Goal: Transaction & Acquisition: Obtain resource

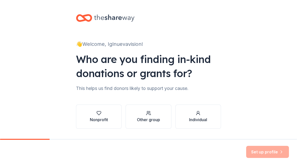
click at [97, 122] on div "Nonprofit" at bounding box center [99, 120] width 18 height 6
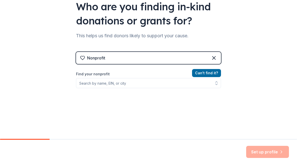
scroll to position [55, 0]
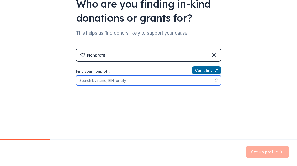
click at [211, 81] on input "Find your nonprofit" at bounding box center [148, 80] width 145 height 10
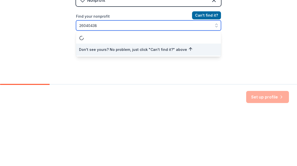
type input "260404384"
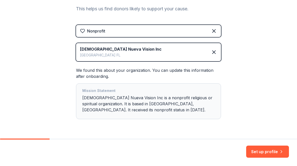
scroll to position [82, 0]
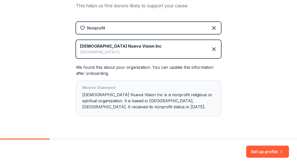
click at [273, 152] on button "Set up profile" at bounding box center [268, 152] width 43 height 12
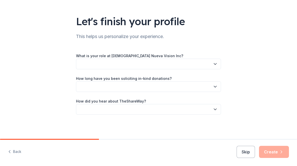
scroll to position [26, 0]
click at [213, 64] on icon "button" at bounding box center [215, 64] width 5 height 5
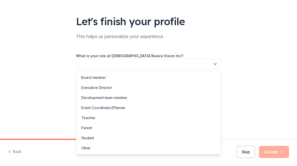
click at [106, 76] on div "Board member" at bounding box center [93, 78] width 25 height 6
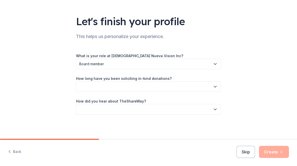
click at [151, 85] on button "button" at bounding box center [148, 86] width 145 height 11
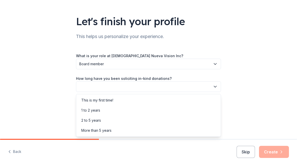
click at [111, 99] on div "This is my first time!" at bounding box center [97, 100] width 32 height 6
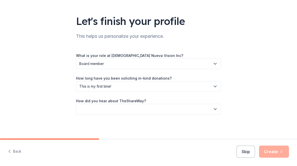
click at [217, 108] on icon "button" at bounding box center [215, 109] width 5 height 5
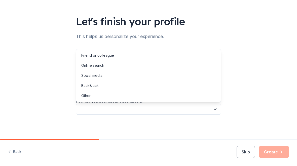
click at [102, 64] on div "Online search" at bounding box center [92, 66] width 23 height 6
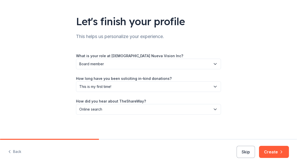
click at [278, 151] on button "Create" at bounding box center [274, 152] width 30 height 12
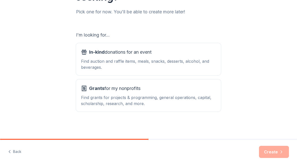
scroll to position [65, 0]
click at [156, 94] on div "Grants for my nonprofits Find grants for projects & programming, general operat…" at bounding box center [148, 95] width 135 height 22
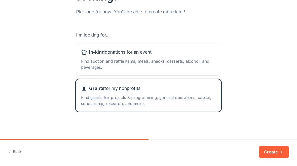
click at [278, 150] on button "Create" at bounding box center [274, 152] width 30 height 12
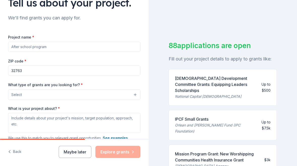
scroll to position [45, 0]
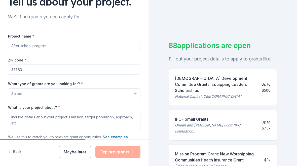
click at [55, 46] on input "Project name *" at bounding box center [74, 46] width 133 height 10
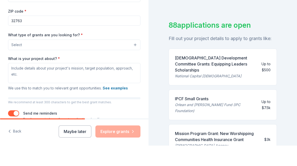
scroll to position [82, 0]
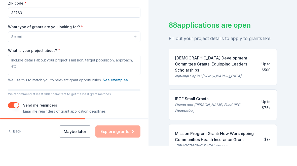
type input "Food Pantry Program"
click at [28, 52] on button "Select" at bounding box center [74, 57] width 133 height 11
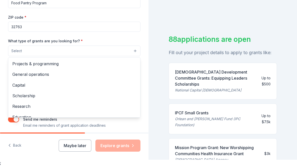
scroll to position [0, 0]
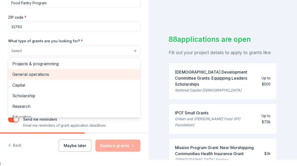
click at [44, 79] on div "General operations" at bounding box center [74, 74] width 132 height 11
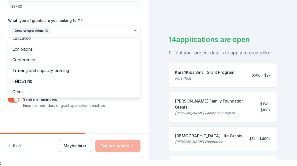
scroll to position [48, 0]
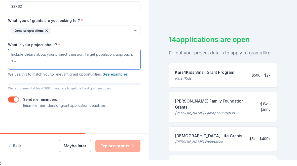
click at [46, 60] on textarea "What is your project about? *" at bounding box center [74, 59] width 133 height 20
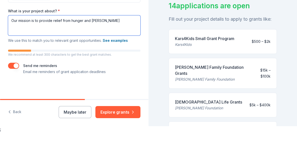
click at [129, 49] on textarea "Our mission is to provide relief from hunger and eli" at bounding box center [74, 59] width 133 height 20
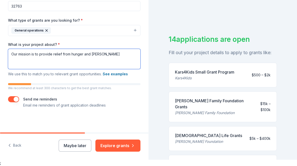
click at [125, 58] on textarea "Our mission is to provide relief from hunger and eli" at bounding box center [74, 59] width 133 height 20
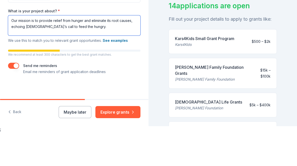
click at [49, 49] on textarea "Our mission is to provide relief from hunger and eliminate its root causes, ech…" at bounding box center [74, 59] width 133 height 20
click at [62, 49] on textarea "Our mission is to provide relief from hunger and eliminate its root causes, ech…" at bounding box center [74, 59] width 133 height 20
click at [59, 49] on textarea "Our mission is to provide relief from hunger and eliminate its root causes, ech…" at bounding box center [74, 59] width 133 height 20
click at [79, 49] on textarea "Our mission is to provide relief from hunger and eliminate its root causes, ech…" at bounding box center [74, 59] width 133 height 20
click at [58, 49] on textarea "Our mission is to provide relief from hunger and eliminate its root causes, ech…" at bounding box center [74, 59] width 133 height 20
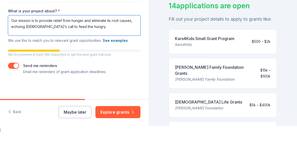
click at [76, 49] on textarea "Our mission is to provide relief from hunger and eliminate its root causes, ech…" at bounding box center [74, 59] width 133 height 20
click at [26, 49] on textarea "Our mission is to provide relief from hunger and eliminate its root causes, ech…" at bounding box center [74, 59] width 133 height 20
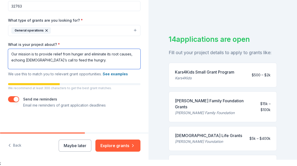
click at [25, 53] on textarea "Our mission is to provide relief from hunger and eliminate its root causes, ech…" at bounding box center [74, 59] width 133 height 20
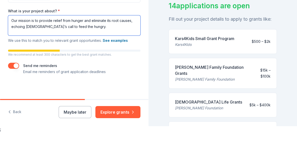
click at [60, 49] on textarea "Our mission is to provide relief from hunger and eliminate its root causes, ech…" at bounding box center [74, 59] width 133 height 20
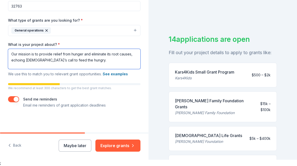
type textarea "Our mission is to provide relief from hunger and eliminate its root causes, ech…"
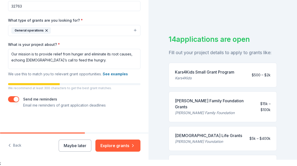
click at [120, 147] on button "Explore grants" at bounding box center [118, 146] width 45 height 12
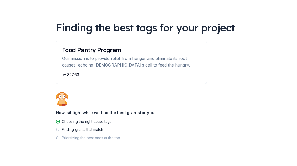
scroll to position [29, 0]
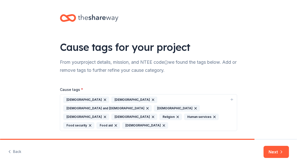
click at [162, 124] on icon "button" at bounding box center [164, 126] width 4 height 4
click at [103, 115] on icon "button" at bounding box center [105, 117] width 4 height 4
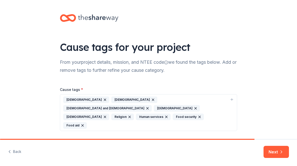
click at [103, 99] on icon "button" at bounding box center [105, 100] width 4 height 4
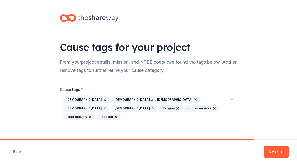
click at [103, 99] on icon "button" at bounding box center [105, 100] width 4 height 4
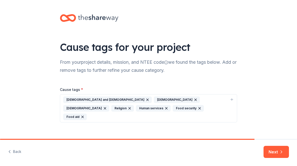
click at [146, 98] on icon "button" at bounding box center [148, 100] width 4 height 4
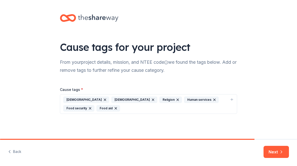
click at [151, 98] on icon "button" at bounding box center [153, 100] width 4 height 4
click at [84, 99] on div "Lutheranism" at bounding box center [86, 100] width 46 height 7
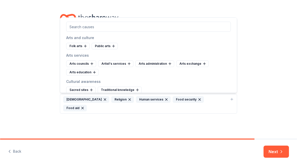
click at [103, 98] on icon "button" at bounding box center [105, 100] width 4 height 4
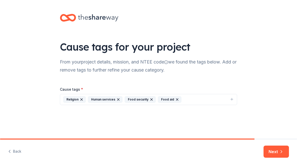
click at [279, 151] on button "Next" at bounding box center [276, 152] width 25 height 12
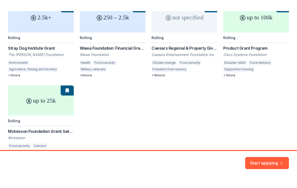
scroll to position [97, 0]
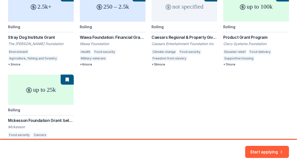
click at [267, 153] on button "Start applying" at bounding box center [268, 149] width 44 height 12
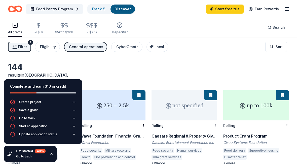
click at [18, 83] on div "Complete and earn $10 in credit" at bounding box center [43, 89] width 78 height 20
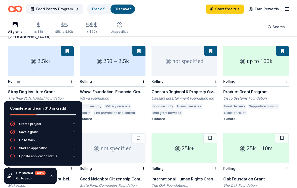
scroll to position [46, 0]
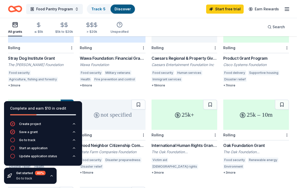
click at [51, 166] on icon "button" at bounding box center [52, 176] width 4 height 4
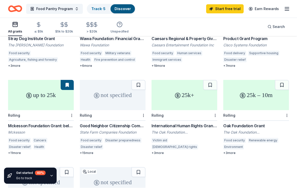
scroll to position [97, 0]
click at [93, 123] on div "Good Neighbor Citizenship Company Grants" at bounding box center [113, 126] width 66 height 6
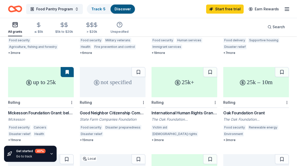
scroll to position [106, 0]
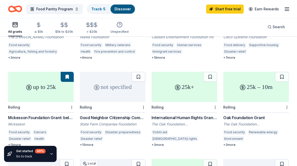
click at [26, 85] on circle at bounding box center [28, 87] width 5 height 5
click at [73, 9] on button "Food Pantry Program" at bounding box center [54, 9] width 57 height 10
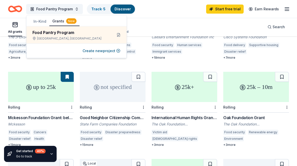
click at [56, 9] on span "Food Pantry Program" at bounding box center [54, 9] width 37 height 6
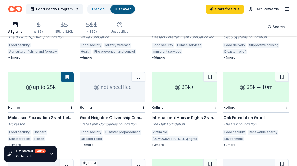
click at [197, 86] on div "25k+" at bounding box center [185, 87] width 66 height 30
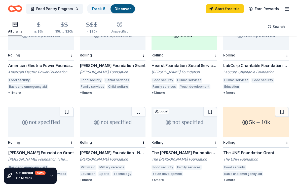
scroll to position [245, 0]
click at [260, 107] on div "5k – 10k" at bounding box center [257, 122] width 66 height 30
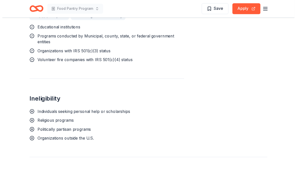
scroll to position [346, 0]
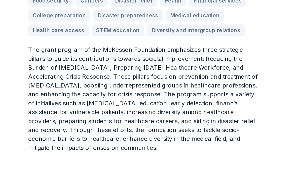
scroll to position [139, 0]
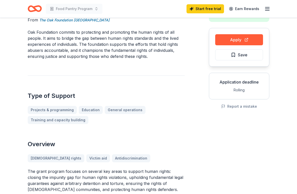
scroll to position [45, 0]
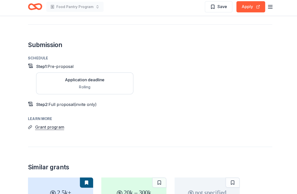
scroll to position [591, 0]
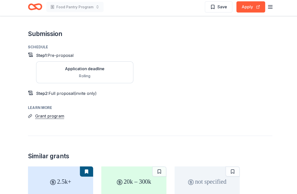
click at [94, 74] on div "Rolling" at bounding box center [83, 77] width 39 height 6
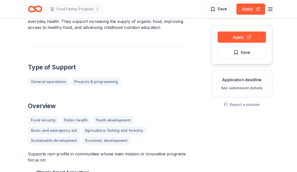
scroll to position [0, 0]
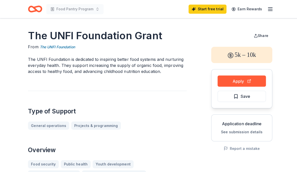
click at [233, 79] on button "Apply" at bounding box center [240, 80] width 48 height 11
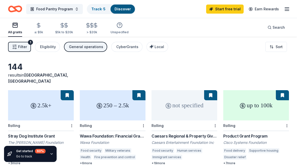
click at [155, 46] on span "Local" at bounding box center [160, 47] width 10 height 4
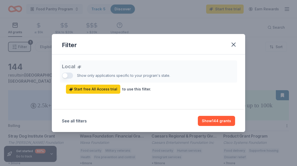
click at [65, 75] on div "Local Show only applications specific to your program's state. Start free All A…" at bounding box center [148, 76] width 173 height 33
click at [70, 74] on div "Local Show only applications specific to your program's state. Start free All A…" at bounding box center [148, 76] width 173 height 33
click at [212, 124] on button "Show 144 grants" at bounding box center [216, 121] width 37 height 10
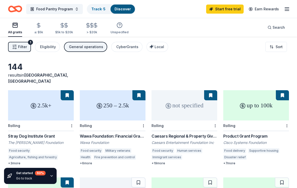
click at [53, 44] on button "Eligibility" at bounding box center [47, 47] width 25 height 10
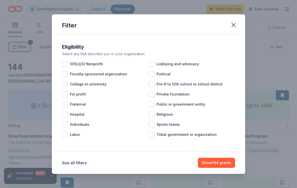
click at [65, 63] on div at bounding box center [65, 64] width 6 height 6
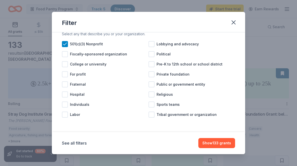
scroll to position [17, 0]
click at [154, 92] on div at bounding box center [152, 94] width 6 height 6
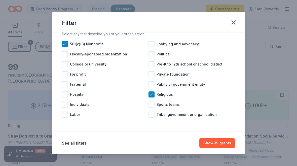
click at [212, 144] on button "Show 99 grants" at bounding box center [218, 143] width 36 height 10
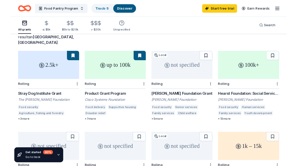
scroll to position [48, 0]
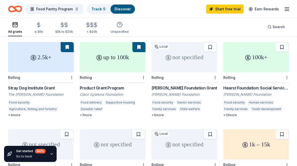
click at [108, 50] on div "up to 100k" at bounding box center [113, 57] width 66 height 30
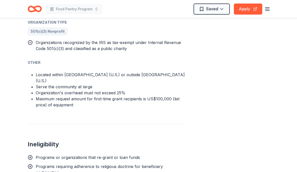
scroll to position [335, 0]
